Goal: Check status: Check status

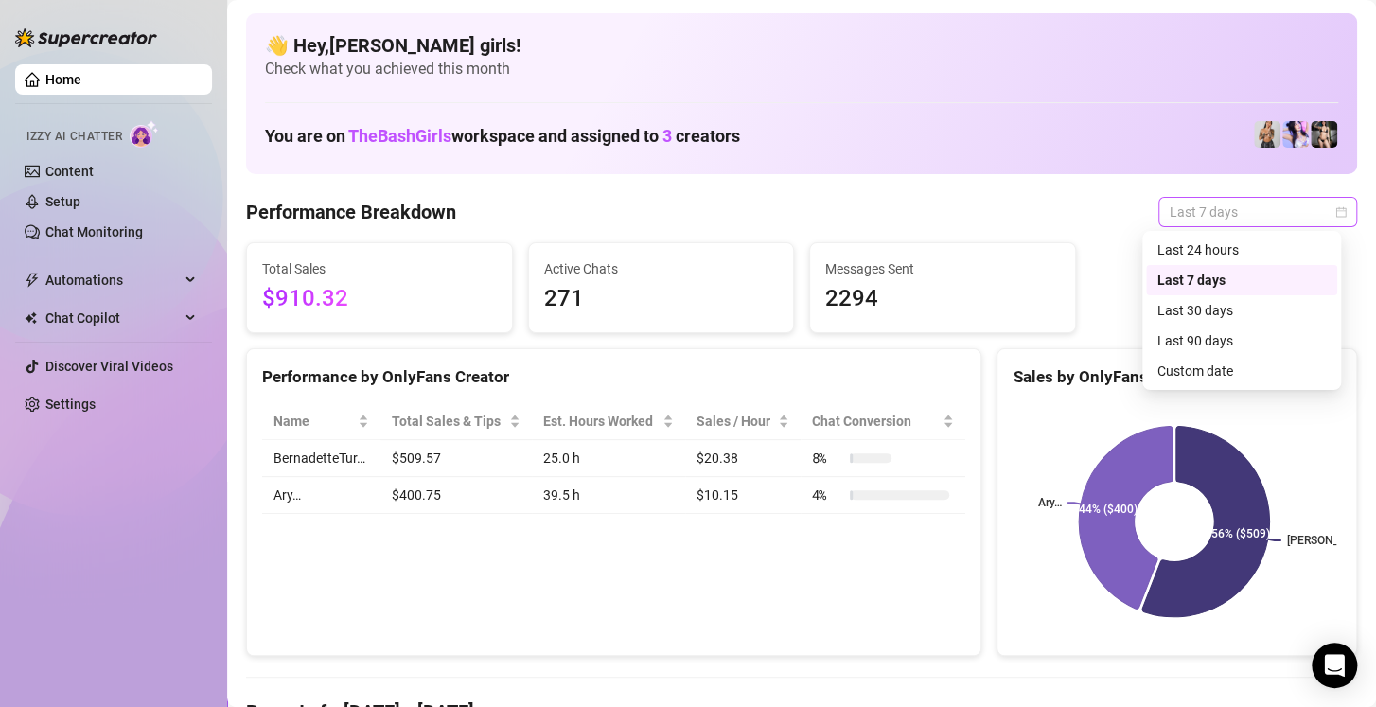
click at [1180, 210] on span "Last 7 days" at bounding box center [1257, 212] width 176 height 28
click at [1220, 371] on div "Custom date" at bounding box center [1241, 370] width 168 height 21
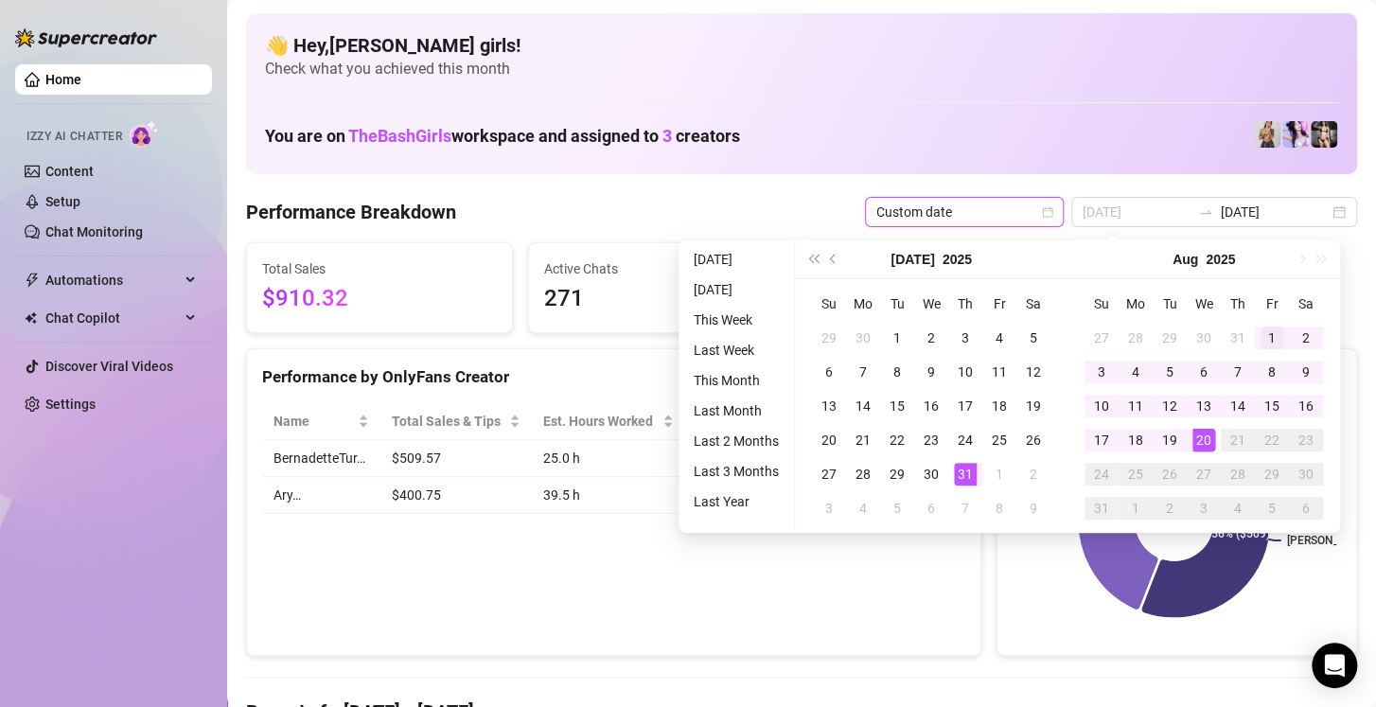
type input "2025-08-01"
click at [1256, 333] on td "1" at bounding box center [1272, 338] width 34 height 34
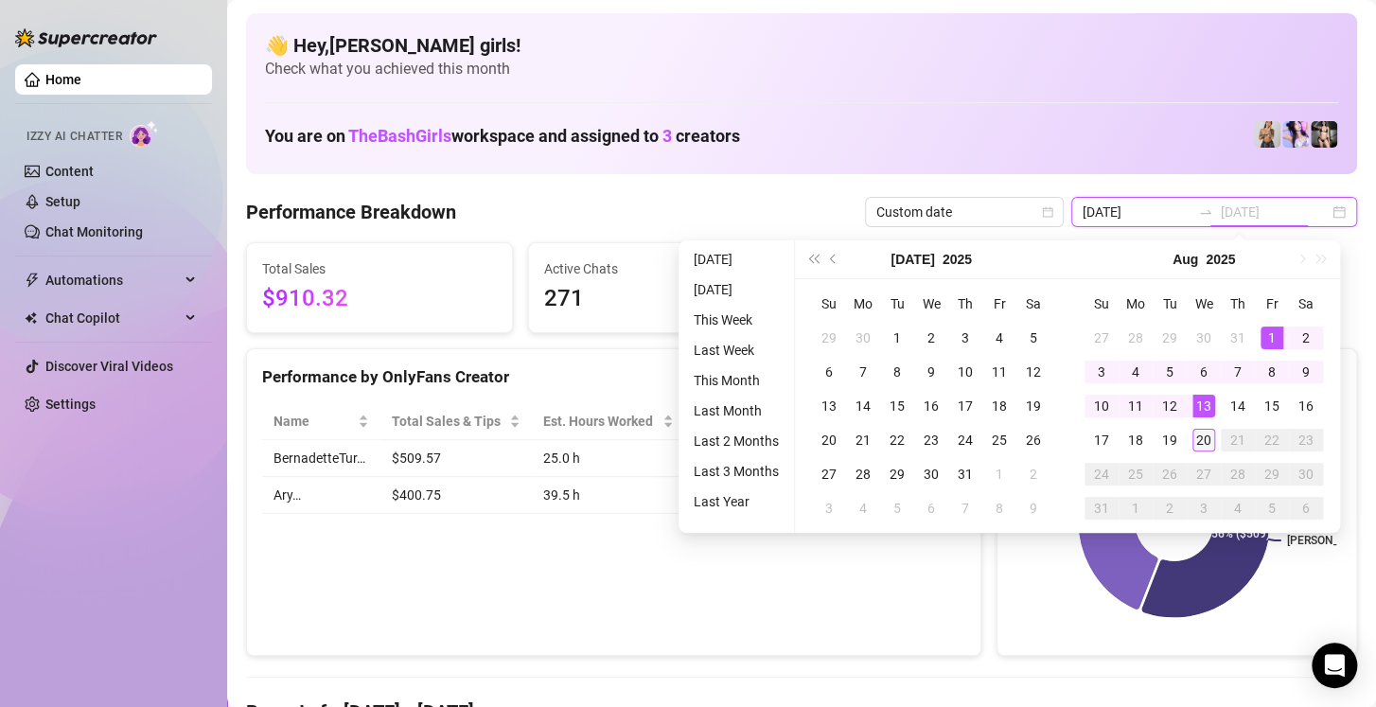
type input "2025-08-20"
click at [1203, 434] on div "20" at bounding box center [1203, 440] width 23 height 23
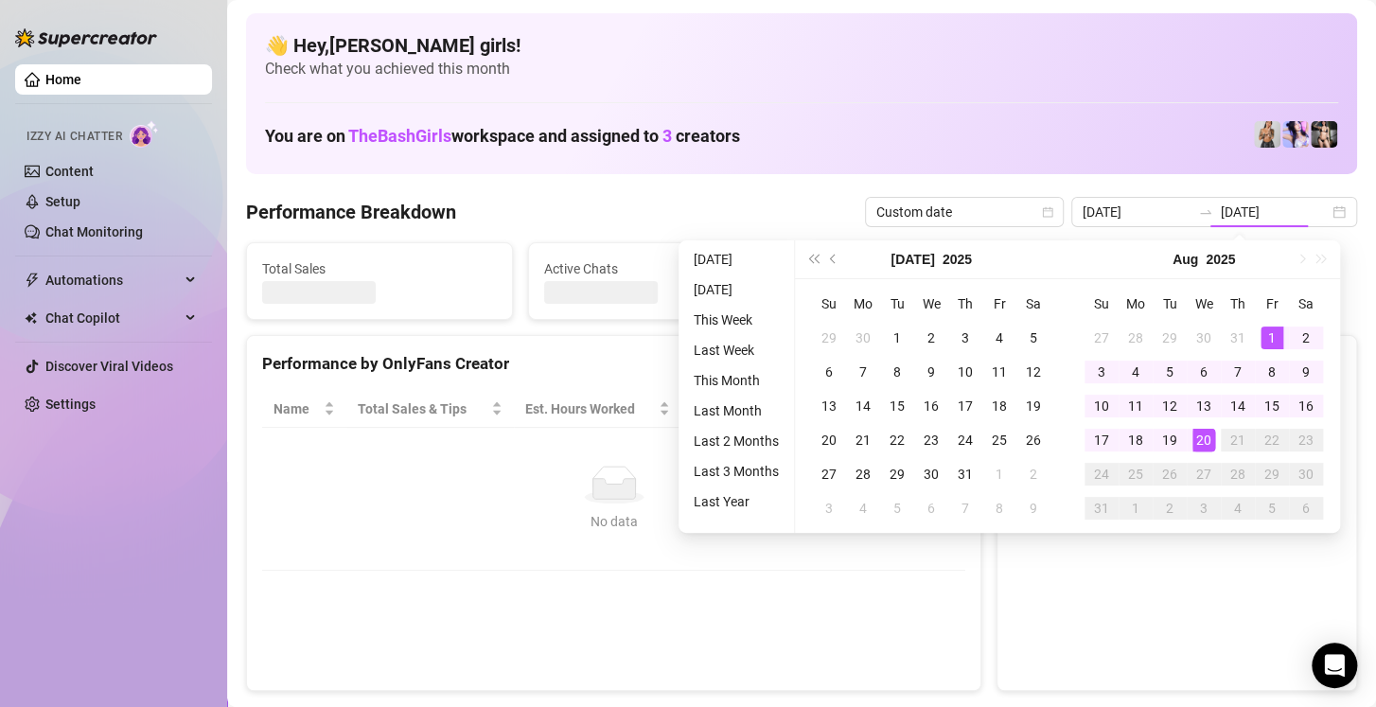
type input "2025-08-01"
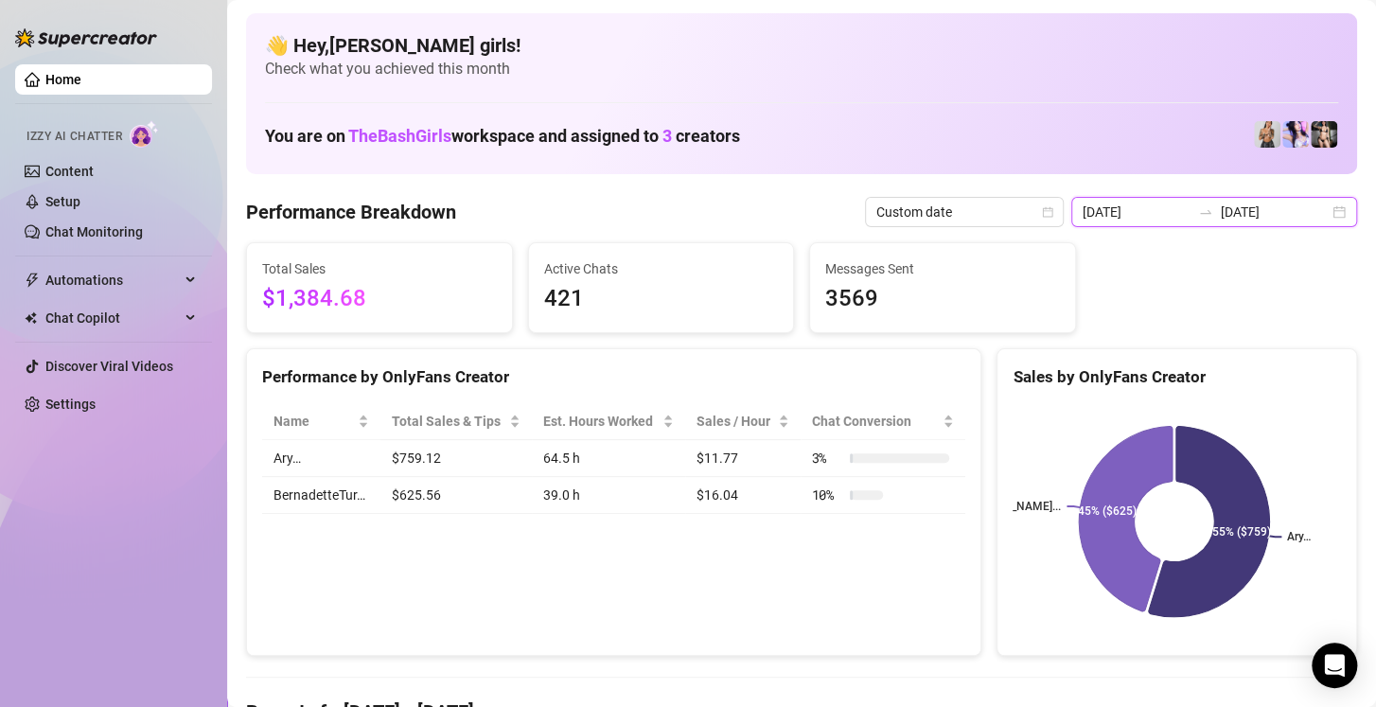
click at [1257, 211] on input "2025-08-20" at bounding box center [1274, 212] width 108 height 21
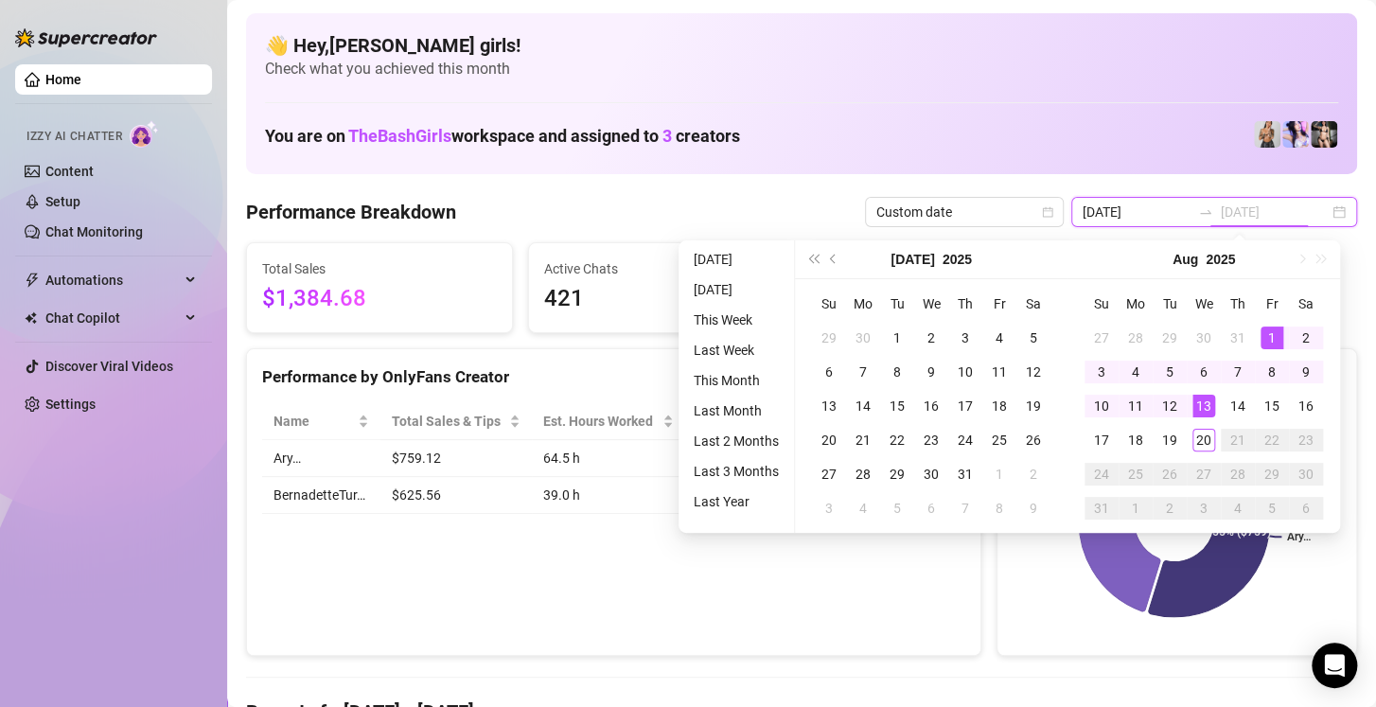
type input "2025-08-20"
click at [1027, 223] on span "Custom date" at bounding box center [964, 212] width 176 height 28
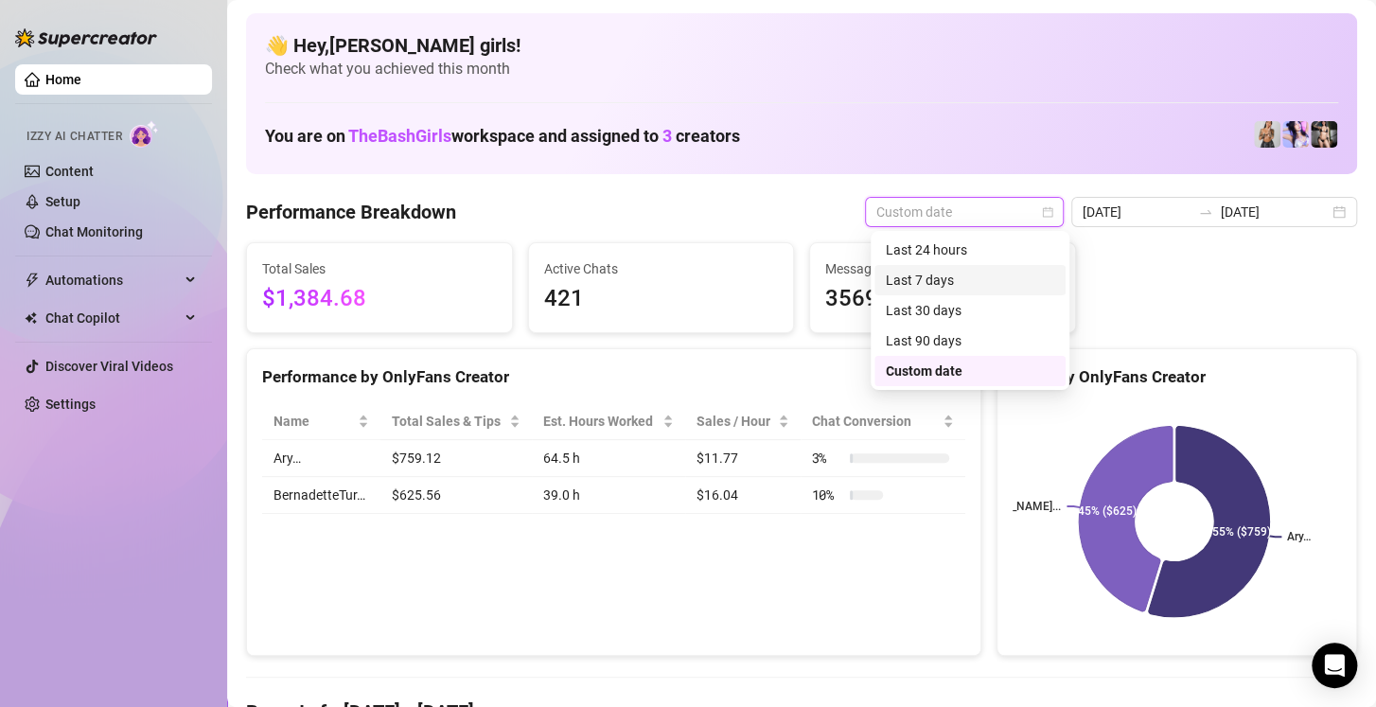
click at [952, 279] on div "Last 7 days" at bounding box center [970, 280] width 168 height 21
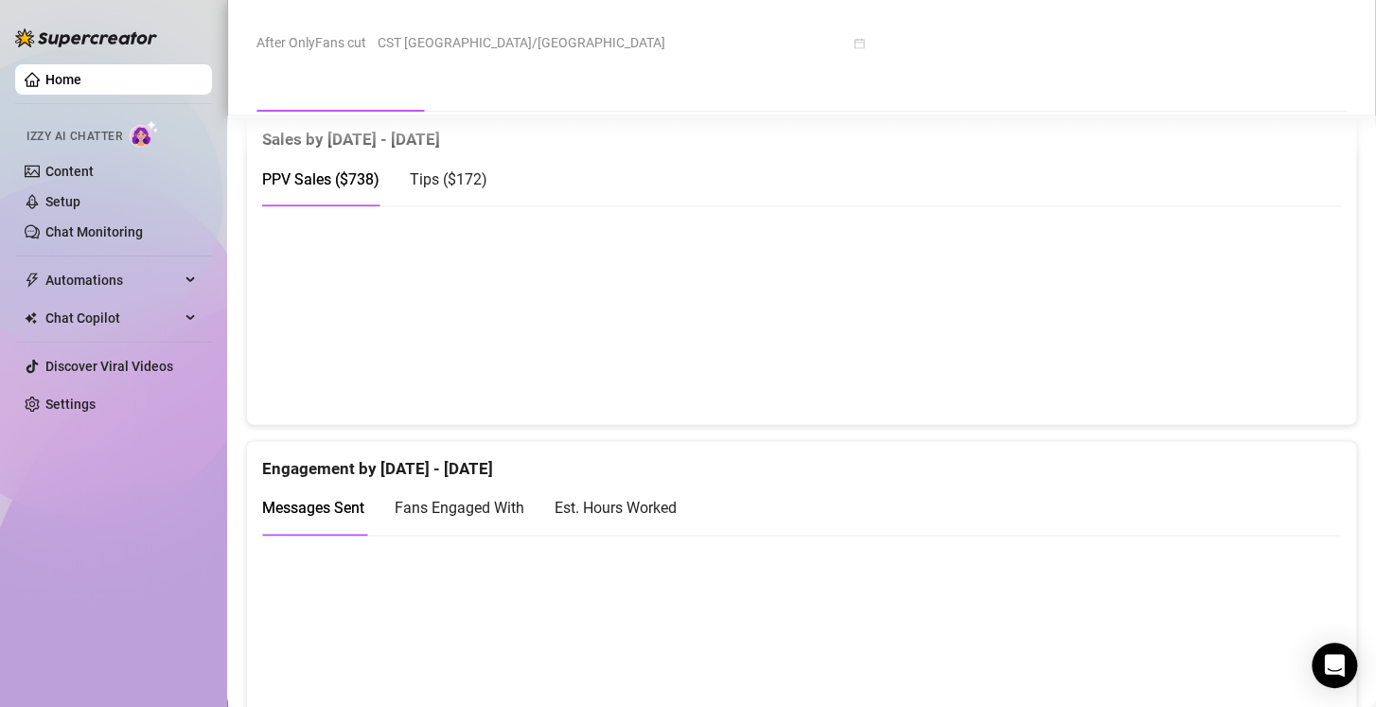
scroll to position [999, 0]
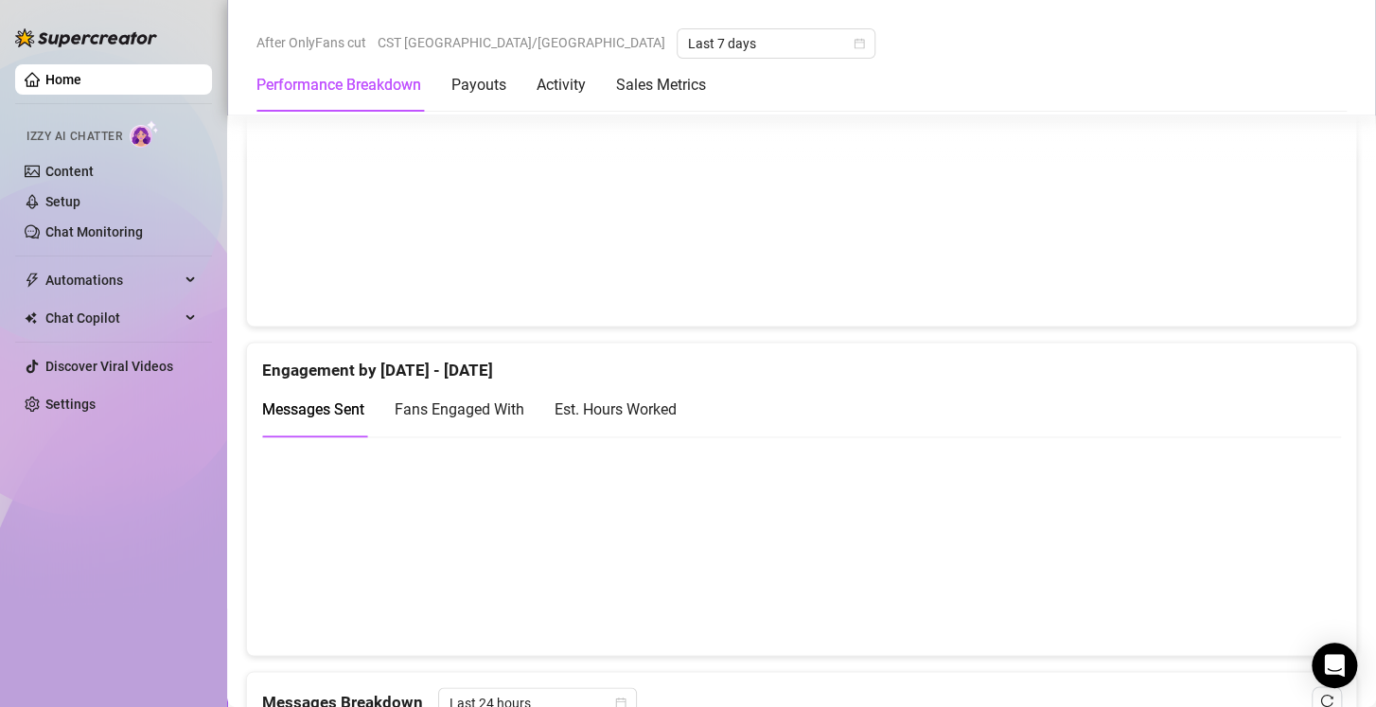
scroll to position [1079, 0]
click at [653, 404] on div "Est. Hours Worked" at bounding box center [615, 406] width 122 height 24
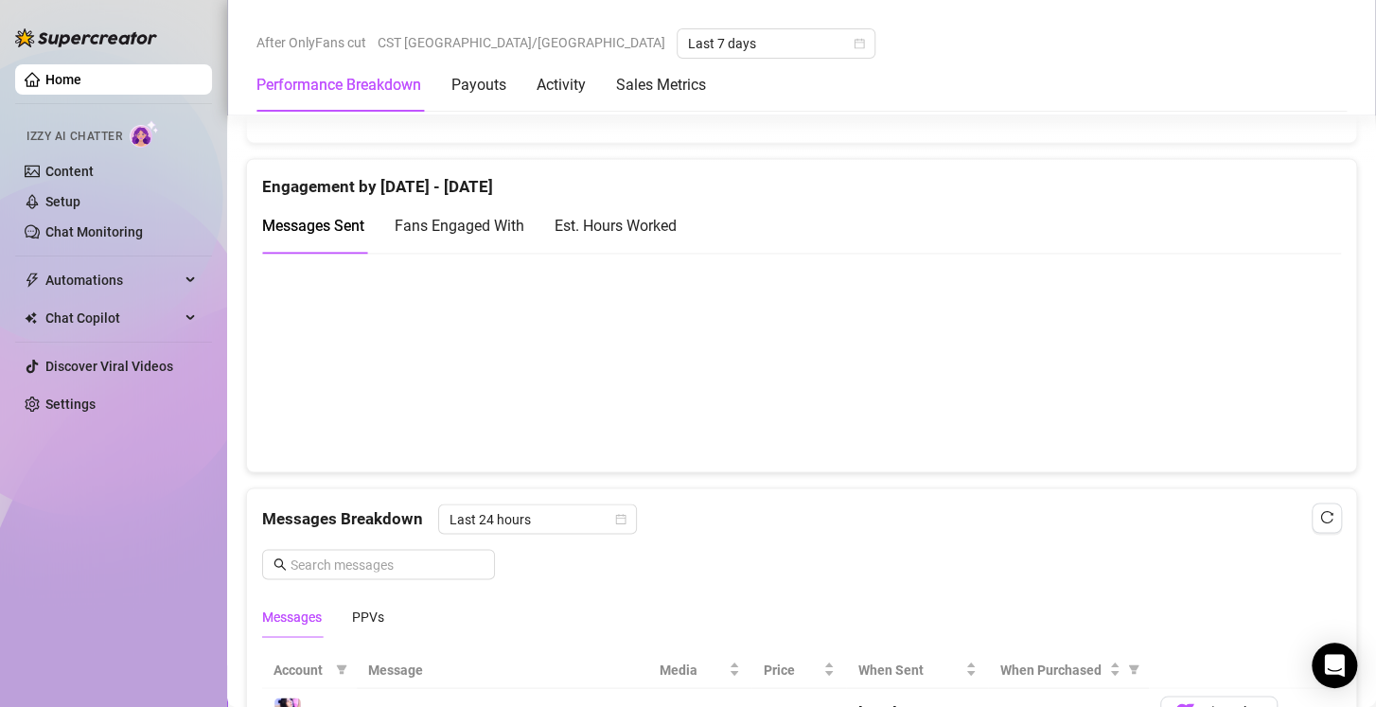
scroll to position [1267, 0]
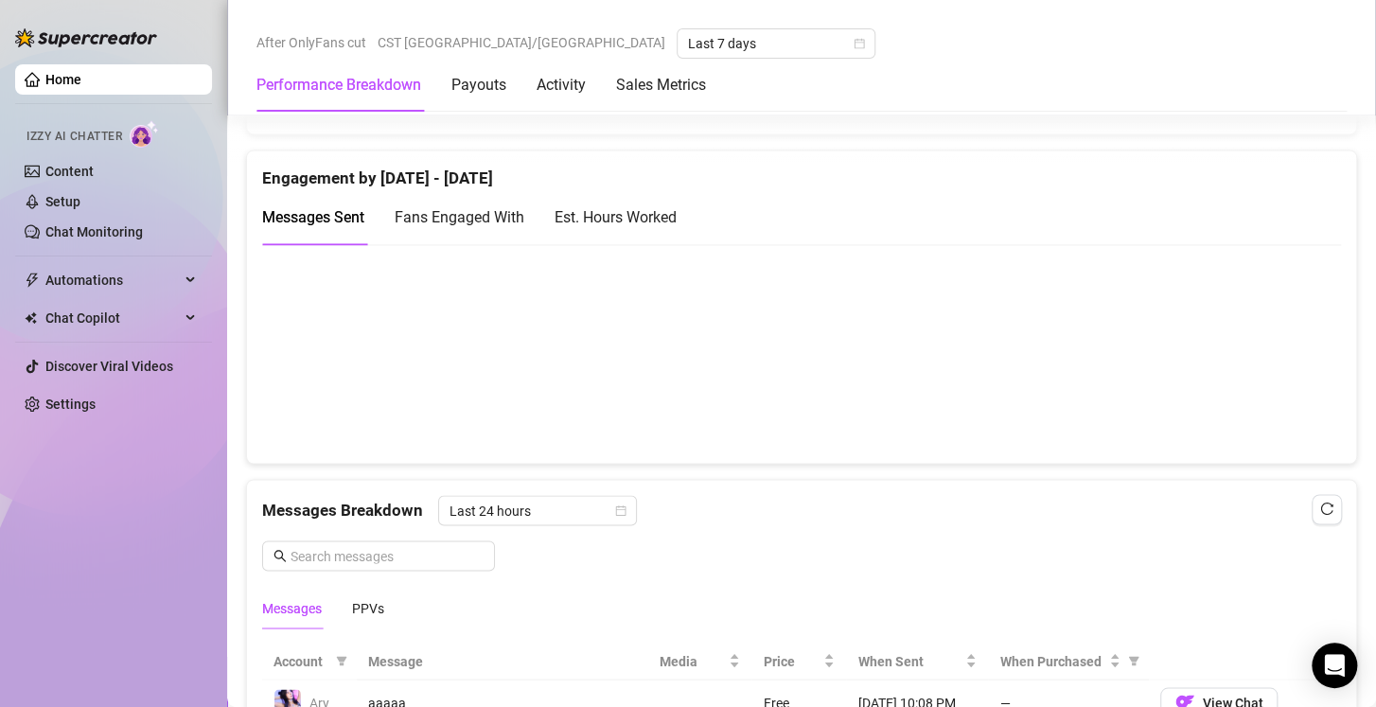
click at [620, 221] on div "Est. Hours Worked" at bounding box center [615, 217] width 122 height 24
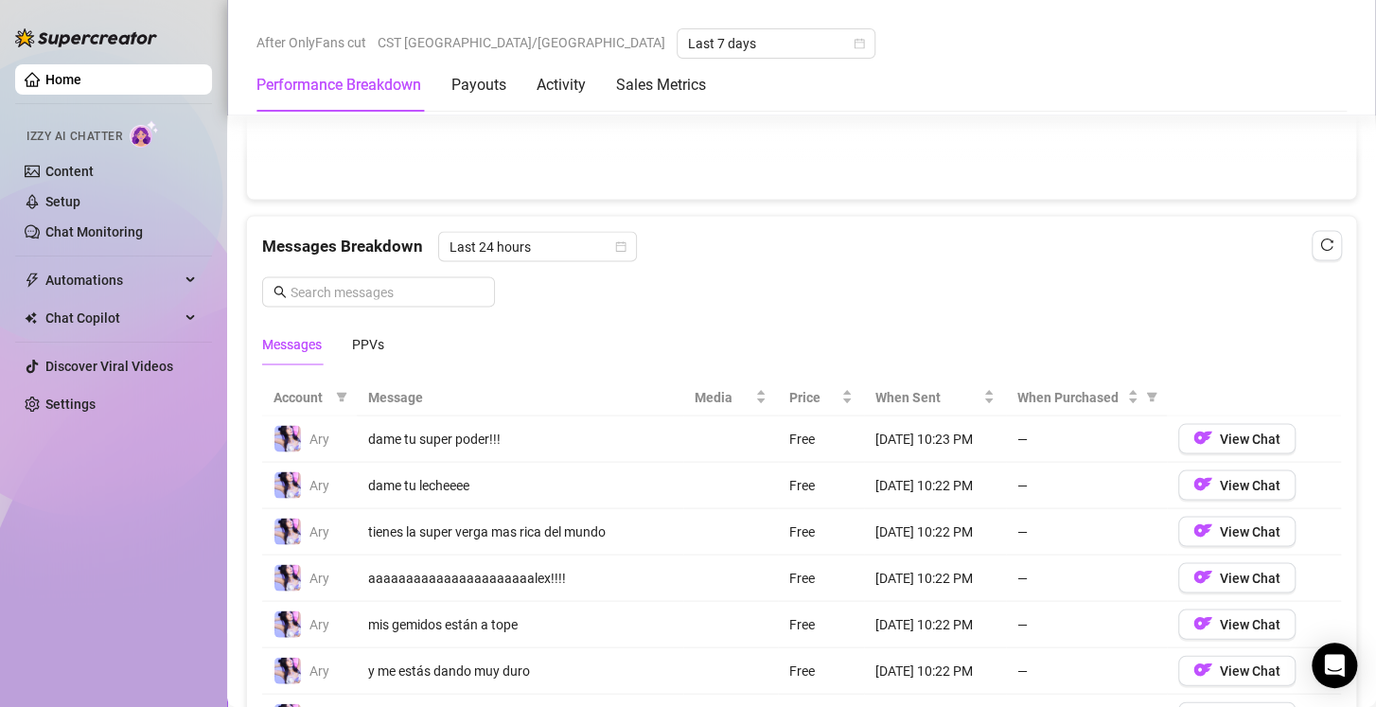
scroll to position [1152, 0]
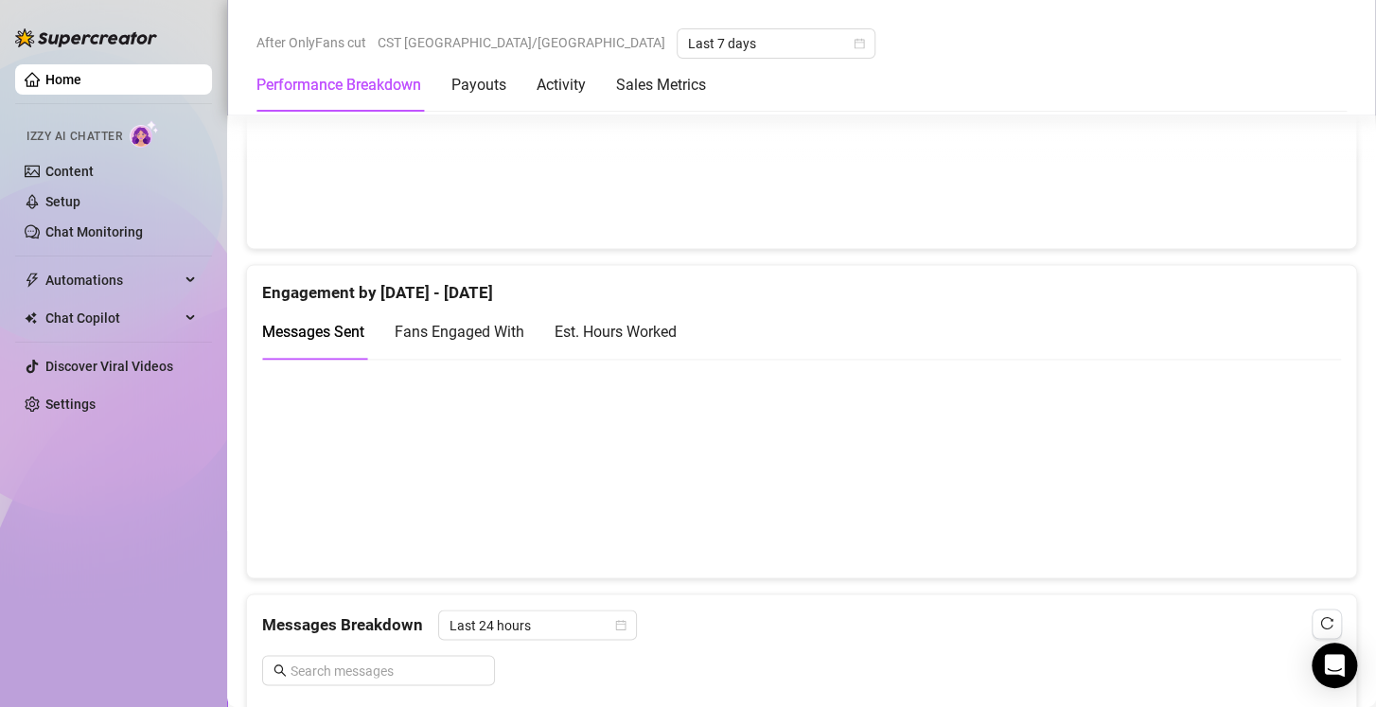
click at [643, 329] on div "Est. Hours Worked" at bounding box center [615, 332] width 122 height 24
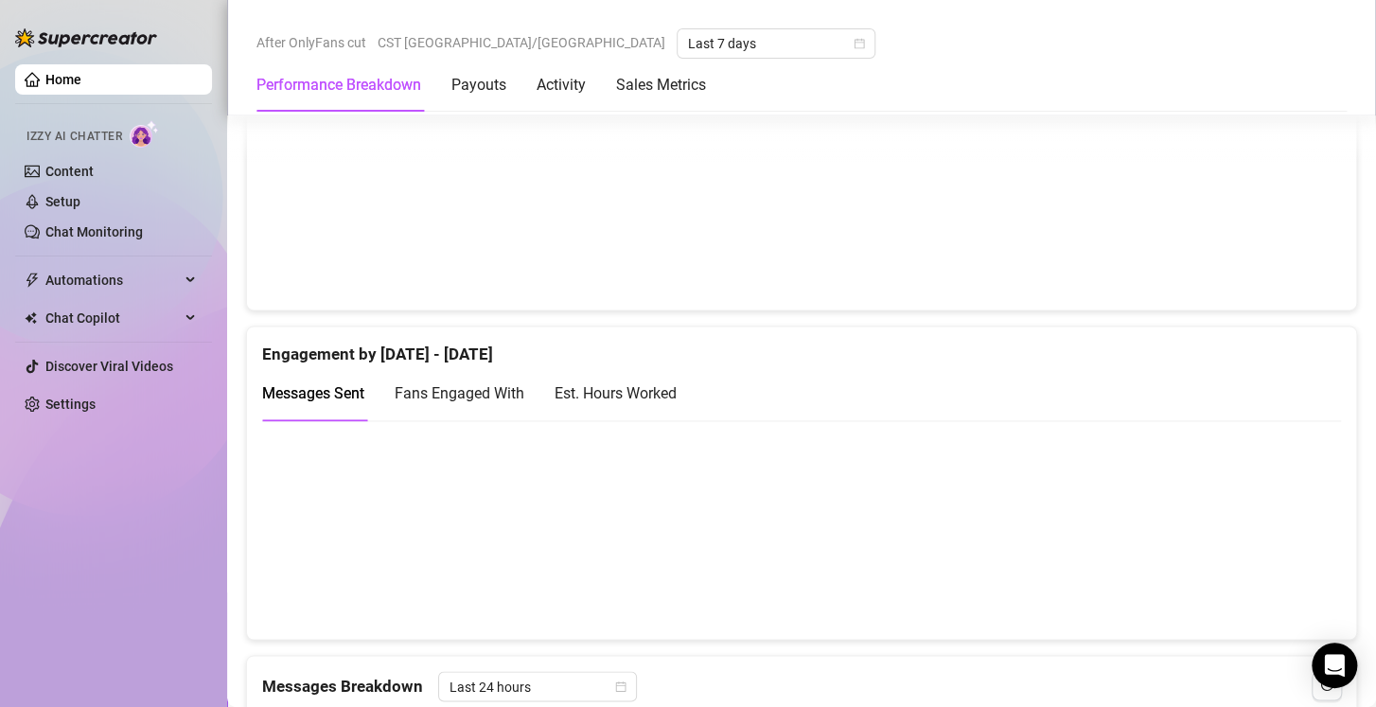
scroll to position [1064, 0]
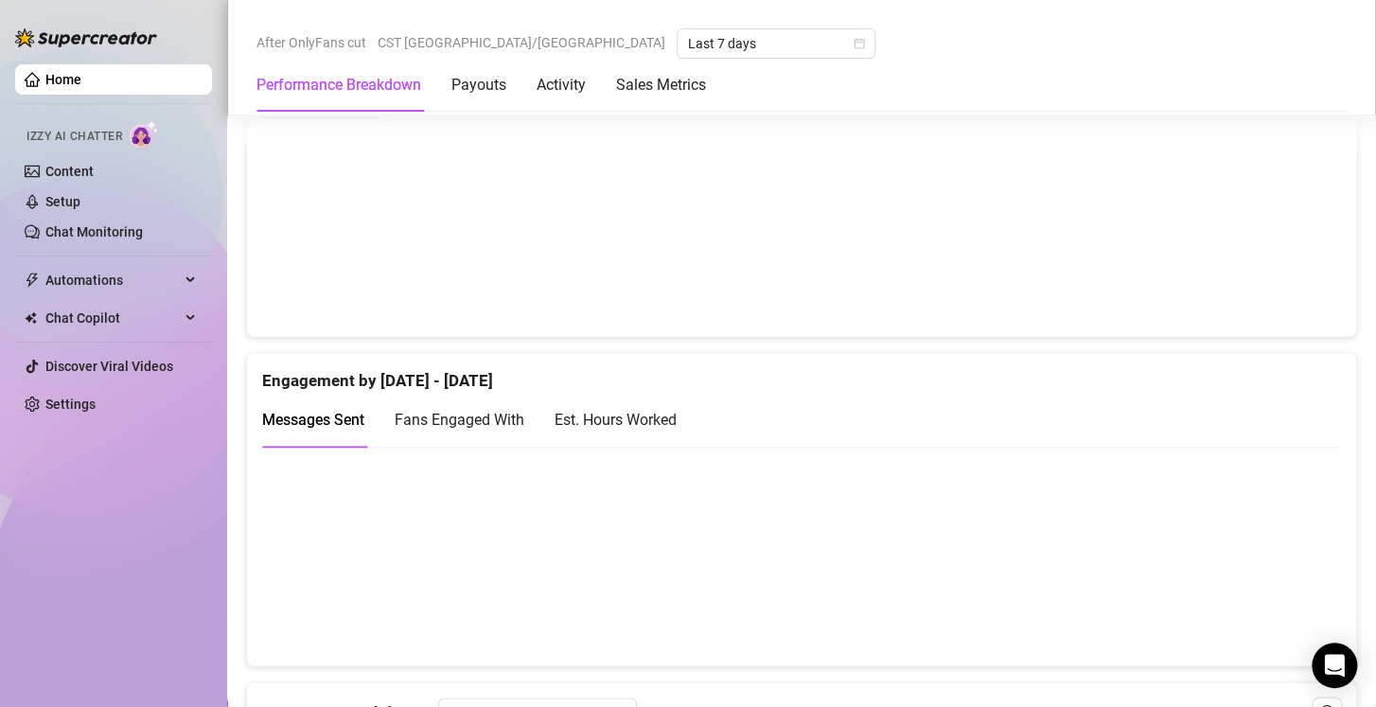
click at [639, 420] on div "Est. Hours Worked" at bounding box center [615, 420] width 122 height 24
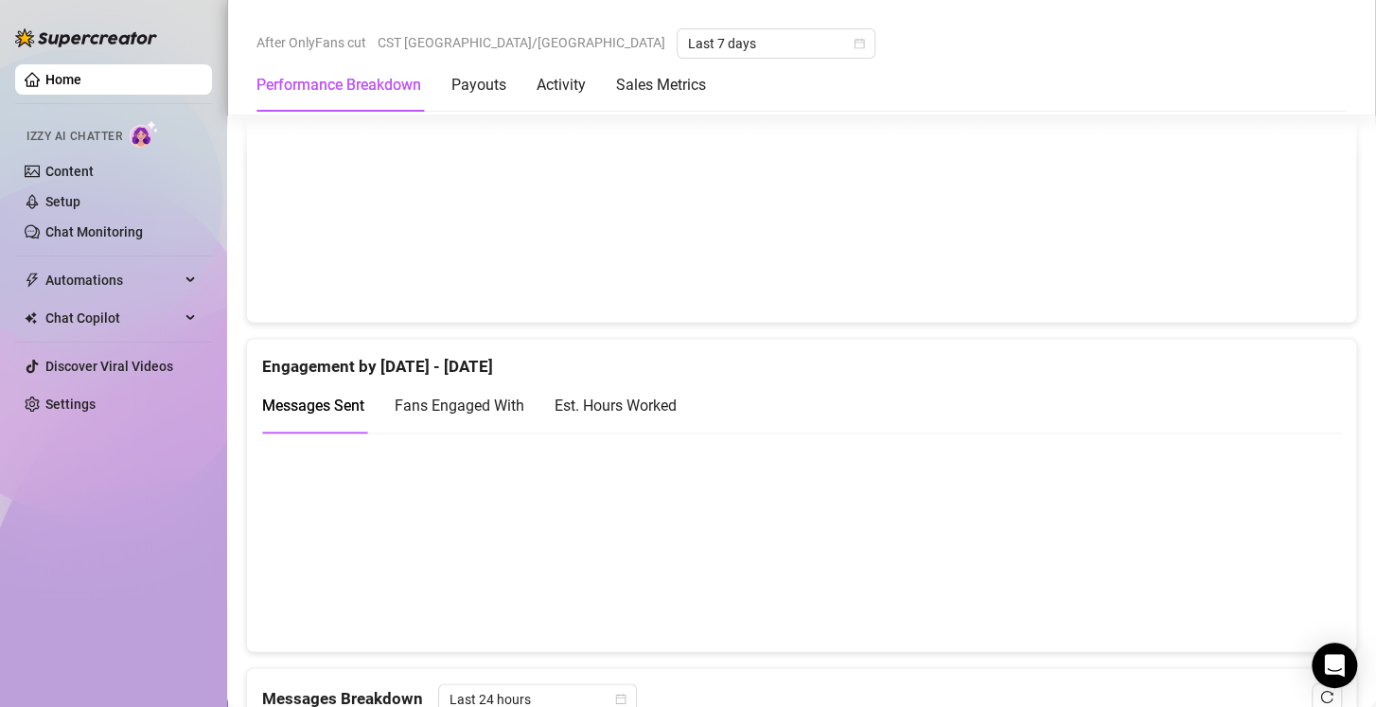
scroll to position [1082, 0]
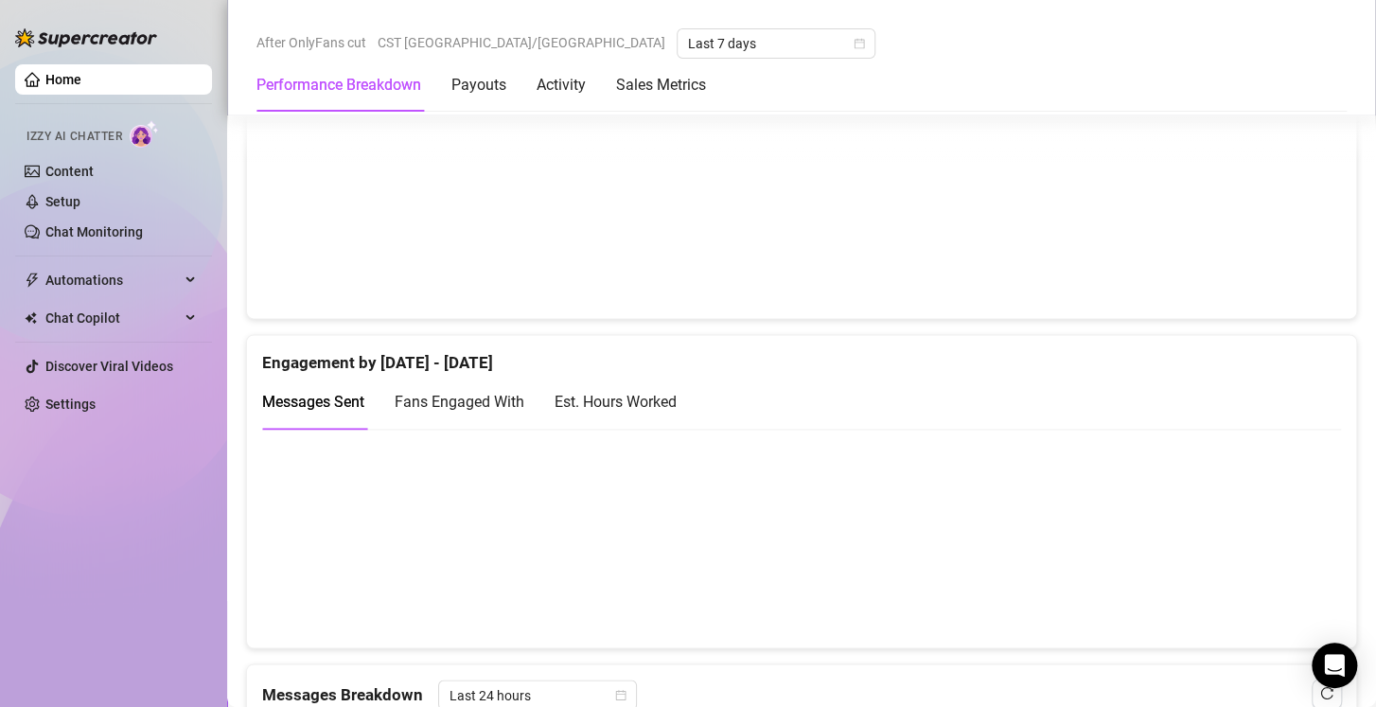
click at [594, 412] on div "Est. Hours Worked" at bounding box center [615, 402] width 122 height 54
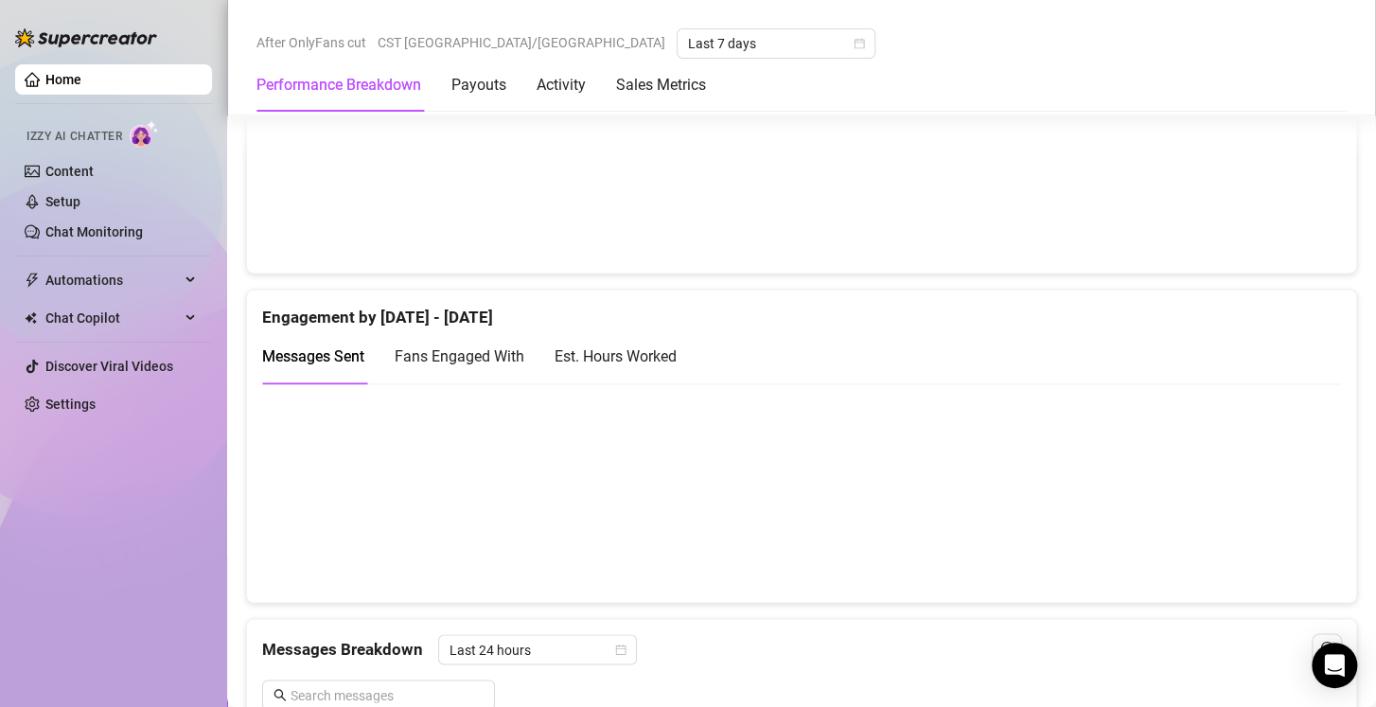
scroll to position [1128, 0]
click at [603, 357] on div "Est. Hours Worked" at bounding box center [615, 356] width 122 height 24
